Goal: Navigation & Orientation: Find specific page/section

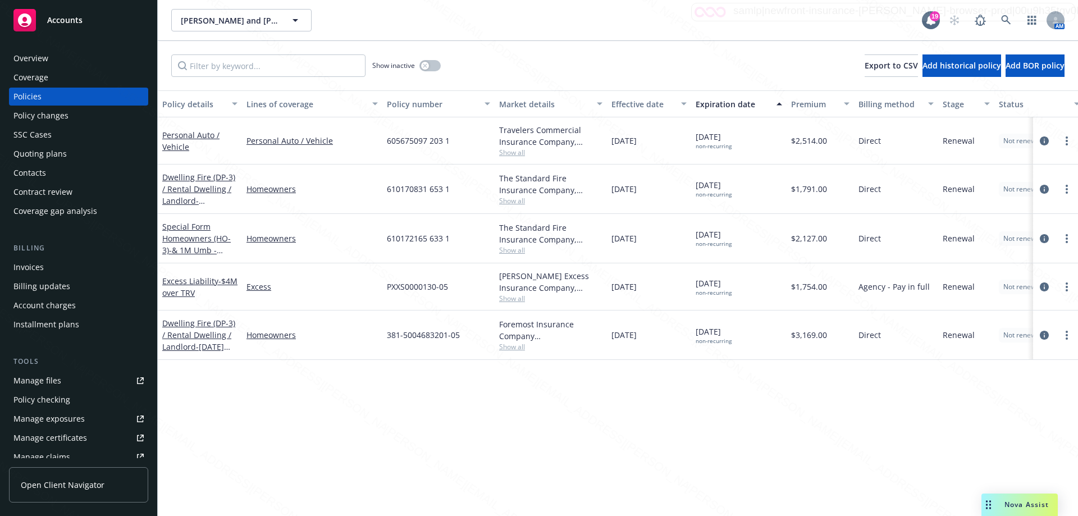
click at [30, 58] on div "Overview" at bounding box center [30, 58] width 35 height 18
